Goal: Information Seeking & Learning: Find specific fact

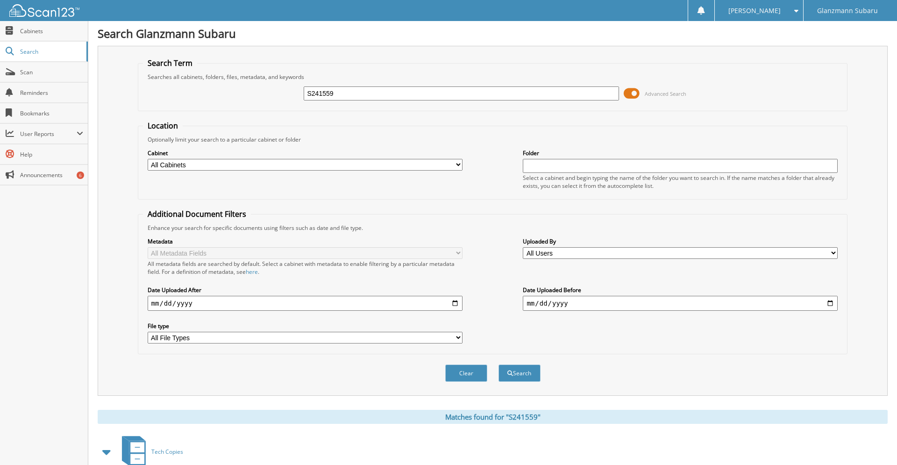
click at [433, 100] on input "S241559" at bounding box center [461, 93] width 315 height 14
type input "P37789"
click at [498, 364] on button "Search" at bounding box center [519, 372] width 42 height 17
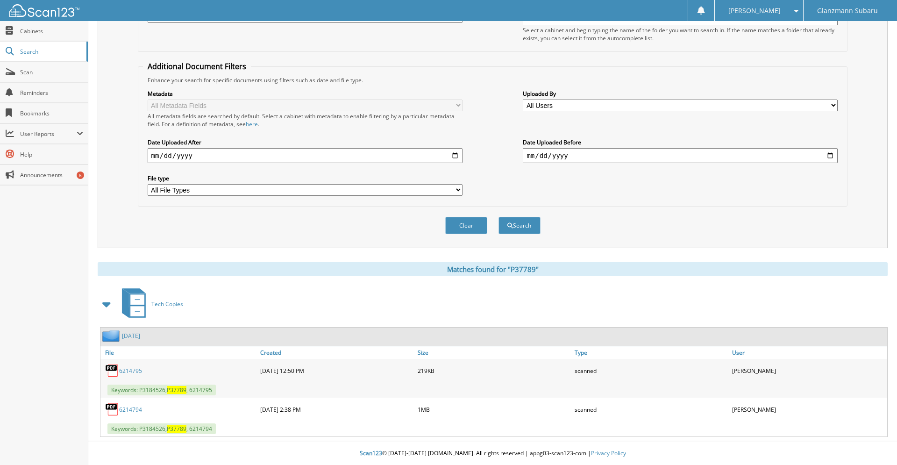
click at [128, 404] on div "6214794" at bounding box center [178, 409] width 157 height 19
click at [129, 408] on link "6214794" at bounding box center [130, 409] width 23 height 8
